Goal: Task Accomplishment & Management: Use online tool/utility

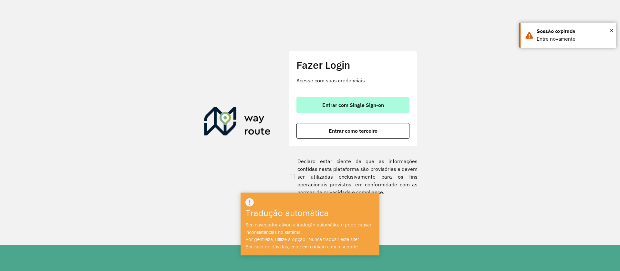
click at [362, 107] on font "Entrar com Single Sign-on" at bounding box center [354, 105] width 62 height 6
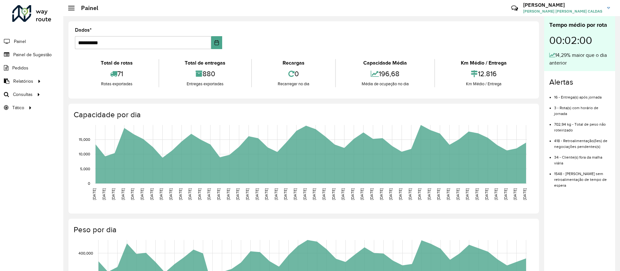
click at [608, 9] on img at bounding box center [609, 8] width 3 height 2
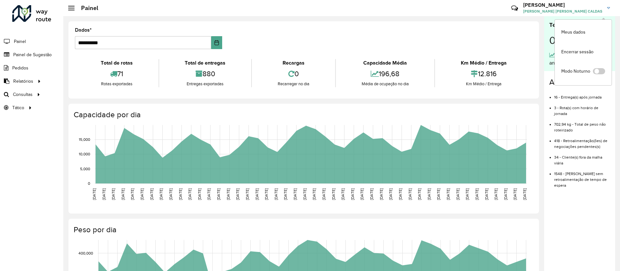
click at [522, 9] on icon at bounding box center [515, 8] width 14 height 14
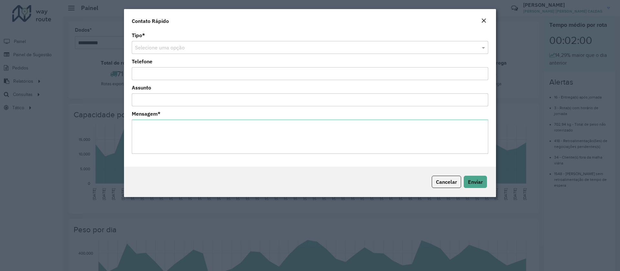
click at [487, 17] on button "Fechar" at bounding box center [484, 21] width 9 height 8
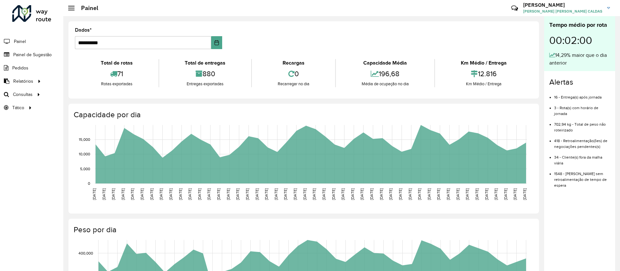
click at [607, 8] on link "SARAH SARAH CAROLINE GOMES CALDAS" at bounding box center [570, 8] width 92 height 17
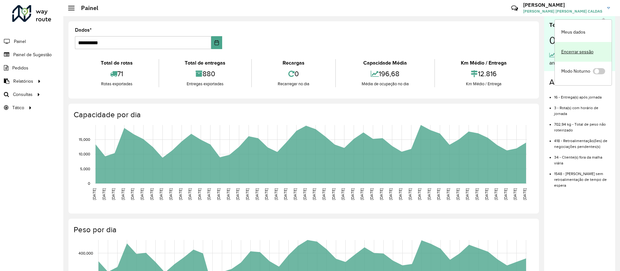
click at [581, 49] on font "Encerrar sessão" at bounding box center [578, 52] width 32 height 6
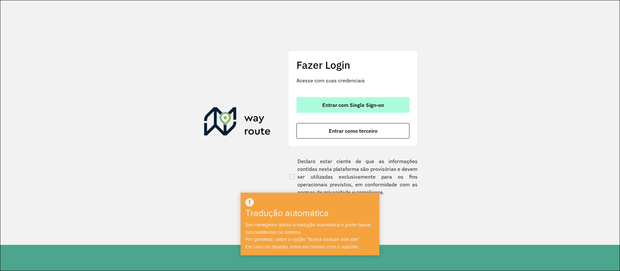
click at [356, 109] on button "Entrar com Single Sign-on" at bounding box center [353, 105] width 113 height 16
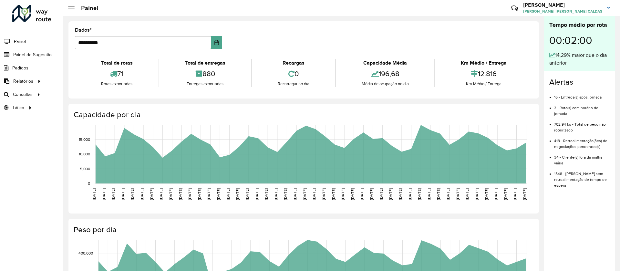
click at [609, 8] on img at bounding box center [609, 8] width 3 height 2
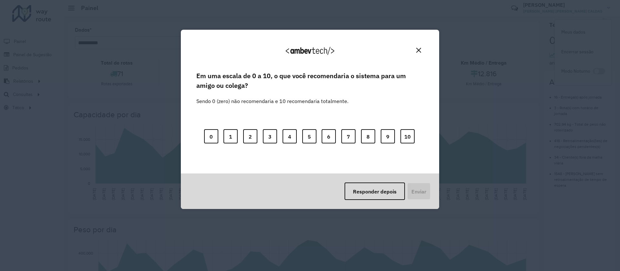
drag, startPoint x: 419, startPoint y: 50, endPoint x: 601, endPoint y: 48, distance: 182.3
click at [420, 50] on img "Fechar" at bounding box center [419, 50] width 5 height 5
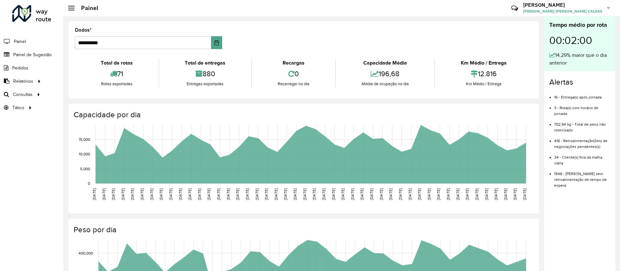
click at [609, 2] on link "SARAH SARAH CAROLINE GOMES CALDAS" at bounding box center [570, 8] width 92 height 17
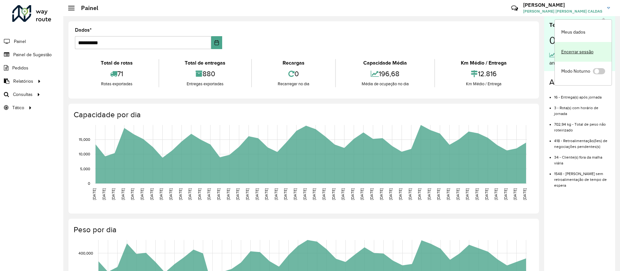
click at [578, 49] on font "Encerrar sessão" at bounding box center [578, 52] width 32 height 6
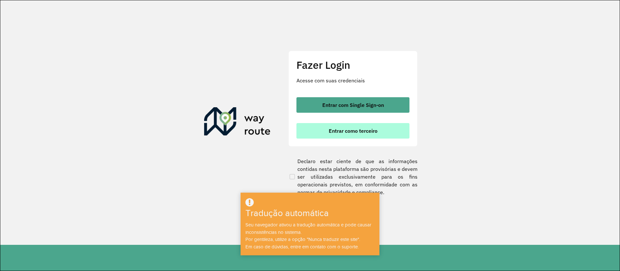
click at [344, 135] on button "Entrar como terceiro" at bounding box center [353, 131] width 113 height 16
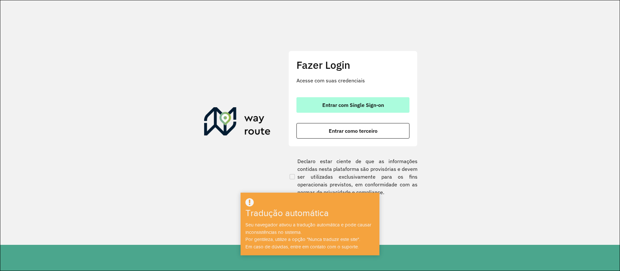
click at [351, 107] on font "Entrar com Single Sign-on" at bounding box center [354, 105] width 62 height 6
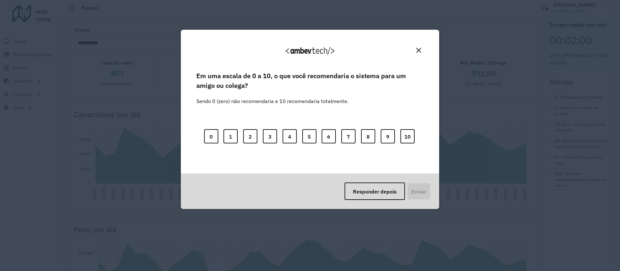
click at [421, 49] on button "Fechar" at bounding box center [419, 50] width 10 height 10
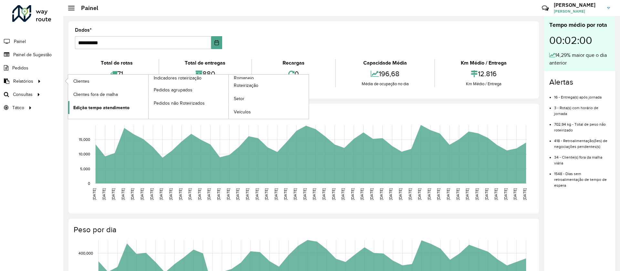
click at [88, 110] on font "Edição tempo atendimento" at bounding box center [101, 107] width 56 height 5
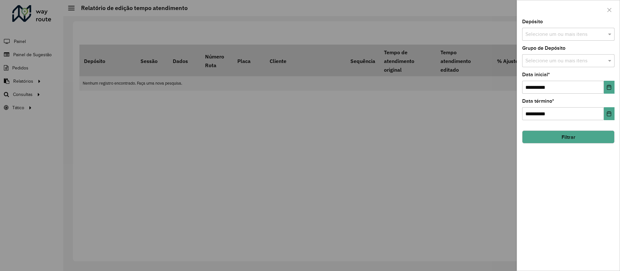
click at [564, 34] on input "text" at bounding box center [565, 35] width 83 height 8
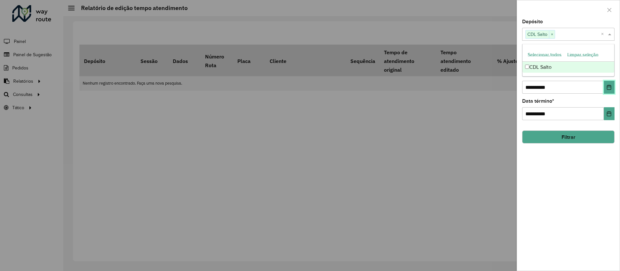
click at [606, 90] on button "Escolha a data" at bounding box center [609, 87] width 11 height 13
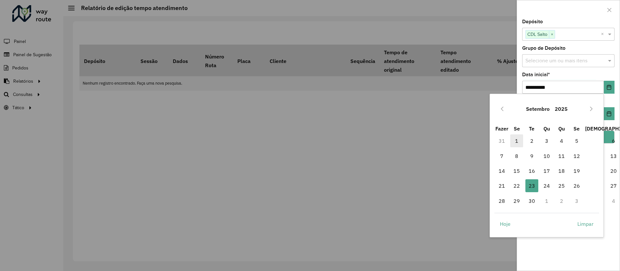
click at [518, 142] on font "1" at bounding box center [516, 141] width 3 height 6
type input "**********"
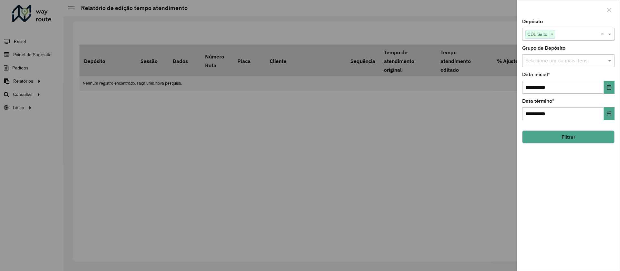
click at [586, 138] on button "Filtrar" at bounding box center [569, 137] width 92 height 13
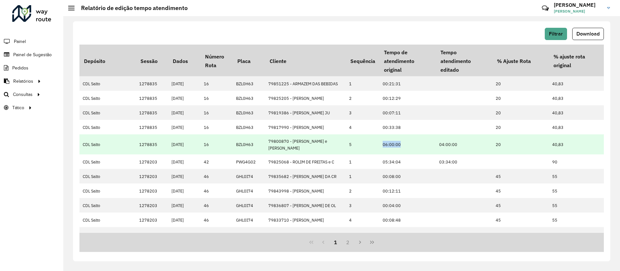
drag, startPoint x: 382, startPoint y: 143, endPoint x: 442, endPoint y: 140, distance: 60.2
click at [408, 140] on td "06:00:00" at bounding box center [408, 144] width 57 height 20
drag, startPoint x: 439, startPoint y: 139, endPoint x: 485, endPoint y: 142, distance: 46.9
click at [485, 142] on td "04:00:00" at bounding box center [464, 144] width 57 height 20
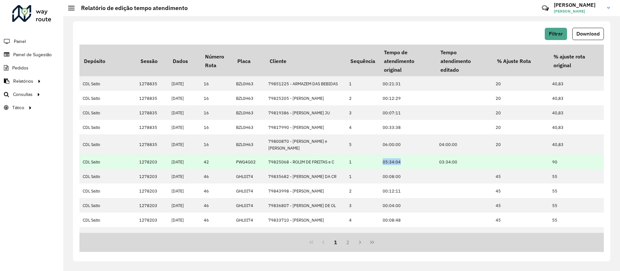
drag, startPoint x: 382, startPoint y: 157, endPoint x: 402, endPoint y: 156, distance: 20.1
click at [402, 156] on td "05:34:04" at bounding box center [408, 161] width 57 height 15
drag, startPoint x: 437, startPoint y: 156, endPoint x: 471, endPoint y: 155, distance: 34.9
click at [471, 155] on td "03:34:00" at bounding box center [464, 161] width 57 height 15
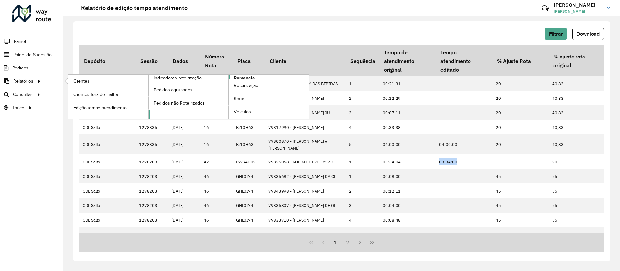
click at [245, 76] on font "Romaneio" at bounding box center [244, 77] width 21 height 5
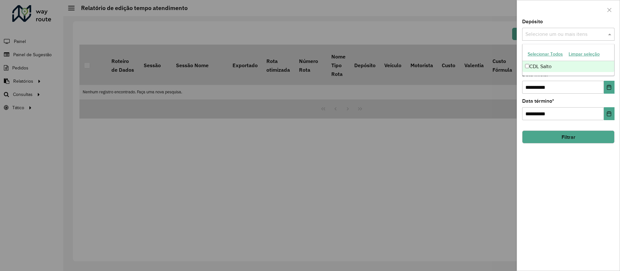
click at [559, 34] on input "text" at bounding box center [565, 35] width 83 height 8
click at [555, 176] on div "**********" at bounding box center [568, 144] width 103 height 251
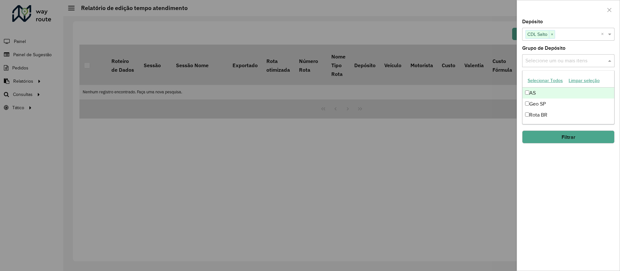
click at [547, 60] on input "text" at bounding box center [565, 61] width 83 height 8
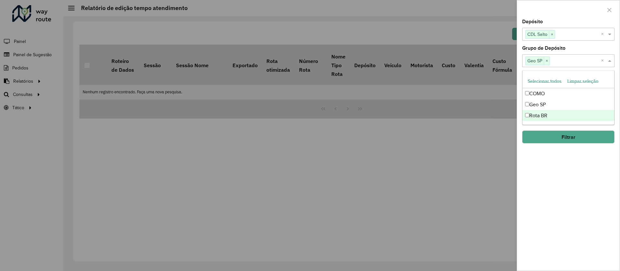
click at [554, 161] on div "**********" at bounding box center [568, 144] width 103 height 251
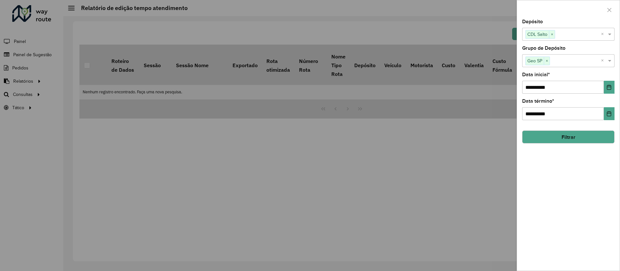
click at [563, 139] on font "Filtrar" at bounding box center [569, 136] width 14 height 5
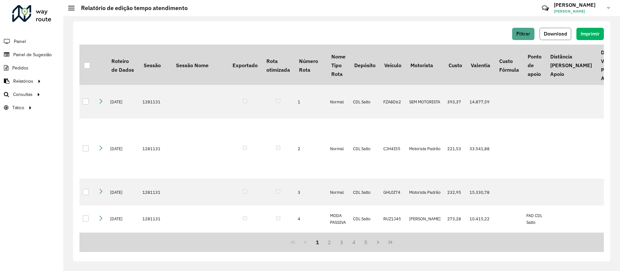
click at [562, 32] on font "Download" at bounding box center [555, 33] width 23 height 5
